Goal: Task Accomplishment & Management: Use online tool/utility

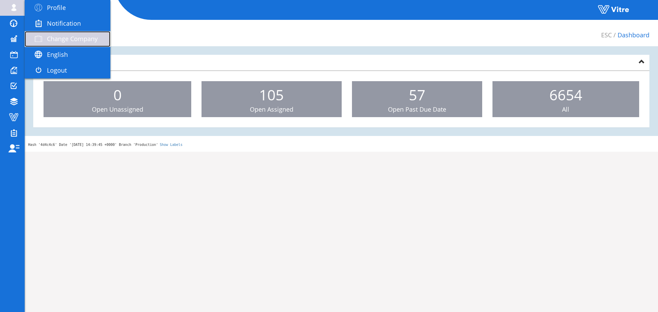
click at [55, 33] on link "Change Company" at bounding box center [68, 39] width 86 height 16
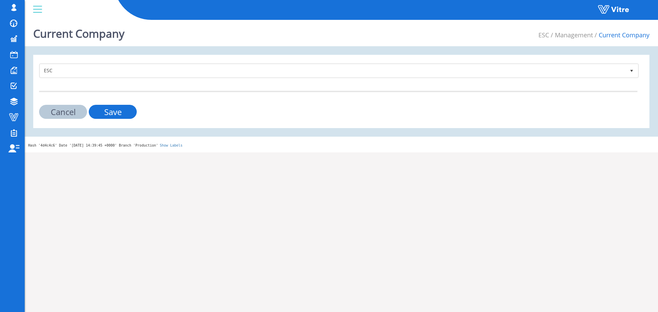
drag, startPoint x: 145, startPoint y: 65, endPoint x: 126, endPoint y: 87, distance: 29.2
click at [126, 87] on form "ESC 170 Cancel Save" at bounding box center [338, 90] width 598 height 55
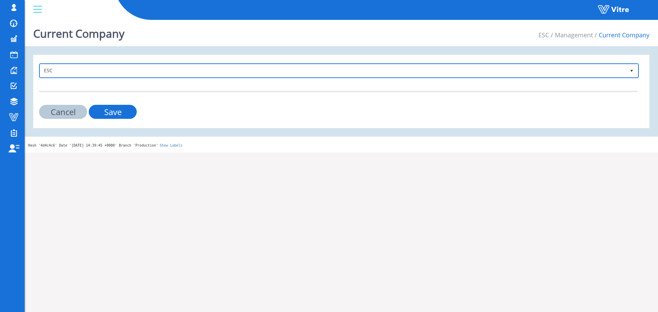
click at [124, 75] on span "ESC" at bounding box center [332, 70] width 585 height 12
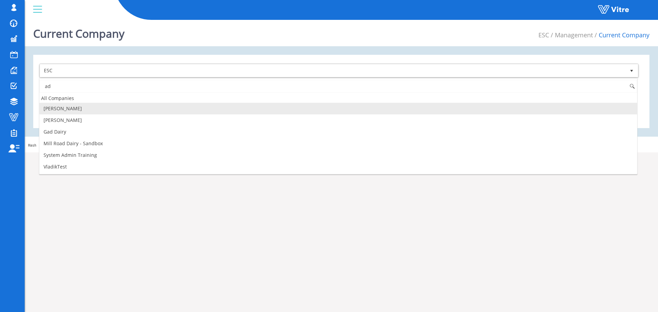
click at [80, 109] on li "[PERSON_NAME]" at bounding box center [337, 109] width 597 height 12
type input "ad"
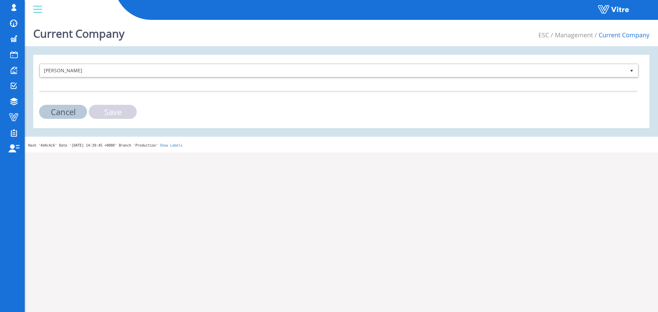
click at [100, 111] on input "Save" at bounding box center [113, 112] width 48 height 14
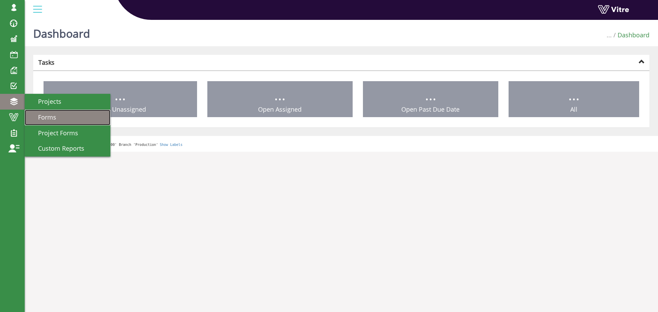
click at [49, 111] on link "Forms" at bounding box center [68, 118] width 86 height 16
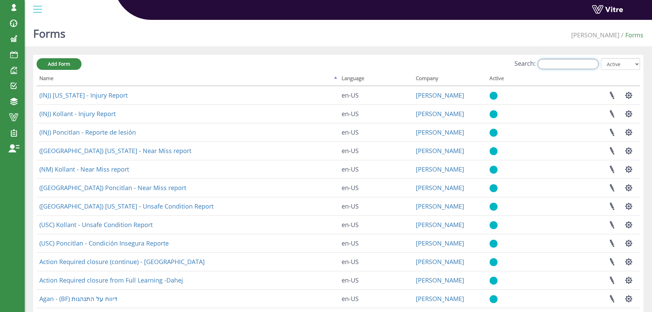
click at [573, 62] on input "Search:" at bounding box center [568, 64] width 61 height 10
click at [549, 63] on input "Search:" at bounding box center [568, 64] width 61 height 10
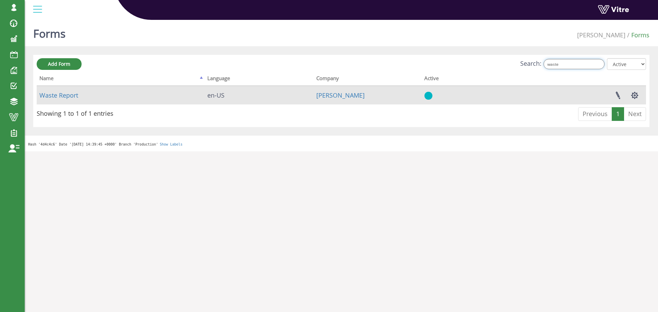
type input "waste"
click at [76, 90] on td "Waste Report" at bounding box center [121, 95] width 168 height 18
click at [75, 92] on link "Waste Report" at bounding box center [58, 95] width 39 height 8
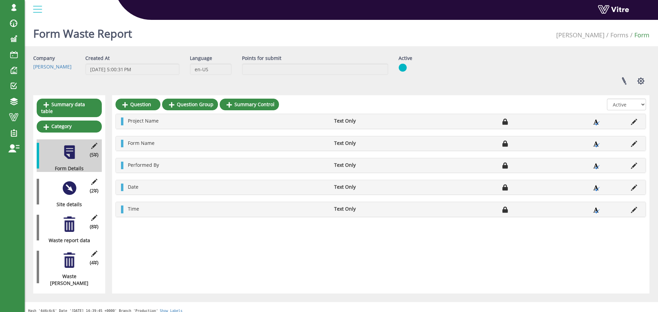
click at [65, 217] on div at bounding box center [69, 223] width 15 height 15
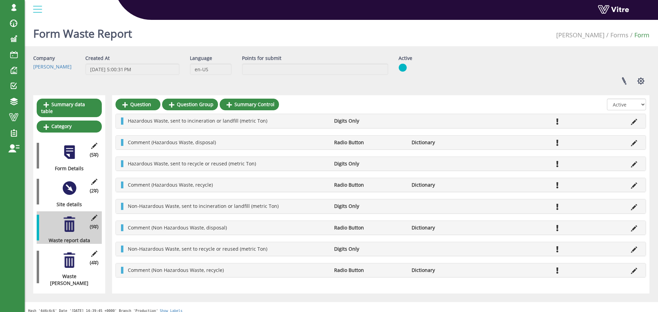
click at [67, 252] on div at bounding box center [69, 259] width 15 height 15
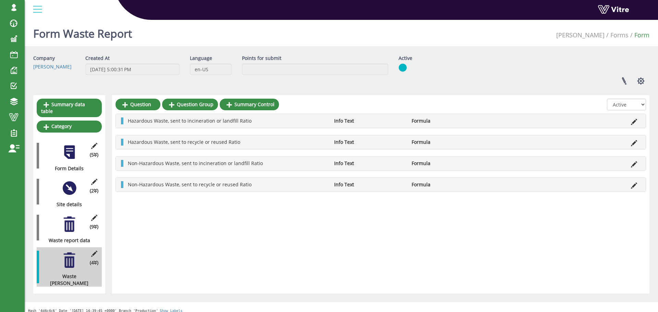
click at [630, 120] on li at bounding box center [633, 120] width 13 height 7
click at [632, 121] on icon at bounding box center [633, 122] width 6 height 6
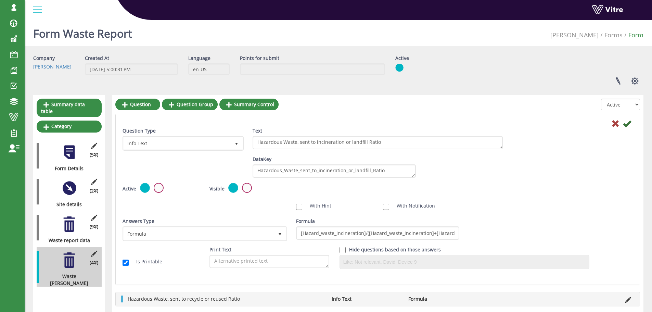
click at [615, 126] on icon at bounding box center [616, 124] width 8 height 8
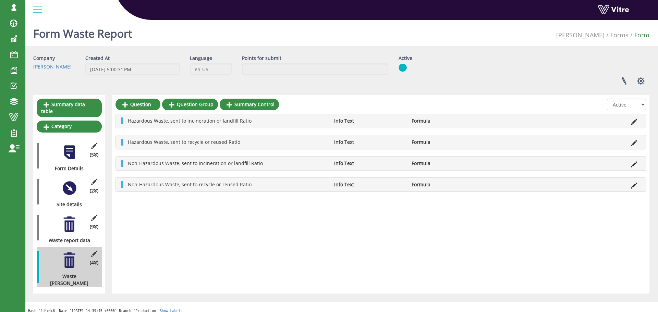
click at [630, 142] on li at bounding box center [633, 142] width 13 height 7
click at [632, 145] on icon at bounding box center [633, 143] width 6 height 6
